Goal: Task Accomplishment & Management: Complete application form

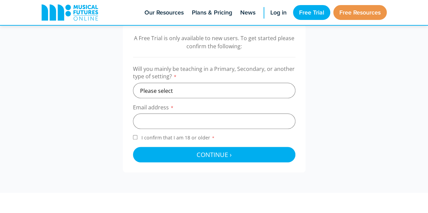
scroll to position [225, 0]
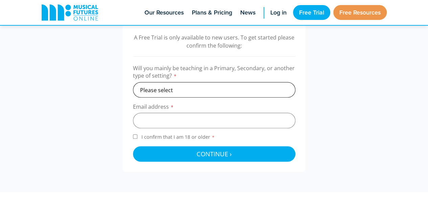
click at [252, 93] on select "Please select Primary Secondary Other" at bounding box center [214, 90] width 162 height 16
select select "secondary"
click at [133, 82] on select "Please select Primary Secondary Other" at bounding box center [214, 90] width 162 height 16
click at [238, 121] on input "email" at bounding box center [214, 121] width 162 height 16
type input "[EMAIL_ADDRESS][DOMAIN_NAME]"
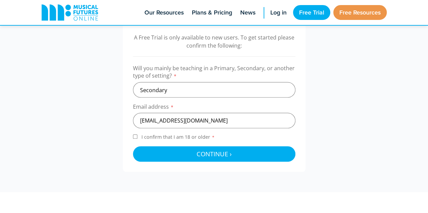
click at [139, 132] on form "Will you mainly be teaching in a Primary, Secondary, or another type of setting…" at bounding box center [214, 113] width 162 height 97
click at [135, 138] on input "I confirm that I am 18 or older *" at bounding box center [135, 137] width 4 height 4
checkbox input "true"
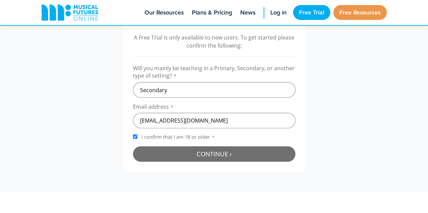
click at [174, 149] on button "Continue › Checking your details..." at bounding box center [214, 154] width 162 height 16
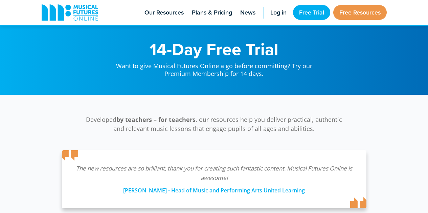
scroll to position [221, 0]
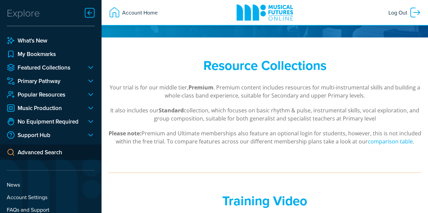
scroll to position [89, 0]
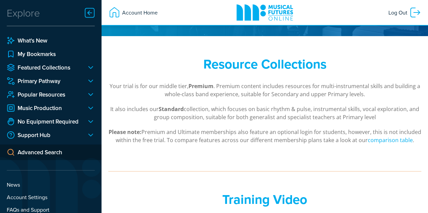
click at [87, 92] on div at bounding box center [88, 95] width 14 height 8
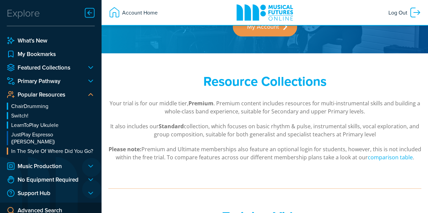
scroll to position [71, 0]
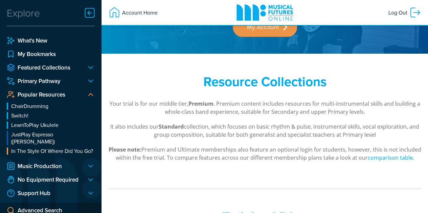
click at [270, 97] on div "Resource Collections" at bounding box center [265, 87] width 264 height 26
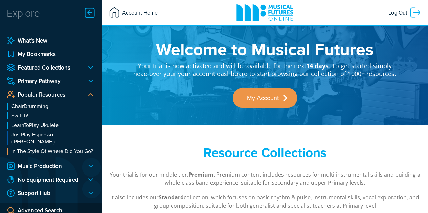
click at [122, 13] on span "Account Home" at bounding box center [138, 12] width 37 height 12
